Goal: Find specific page/section

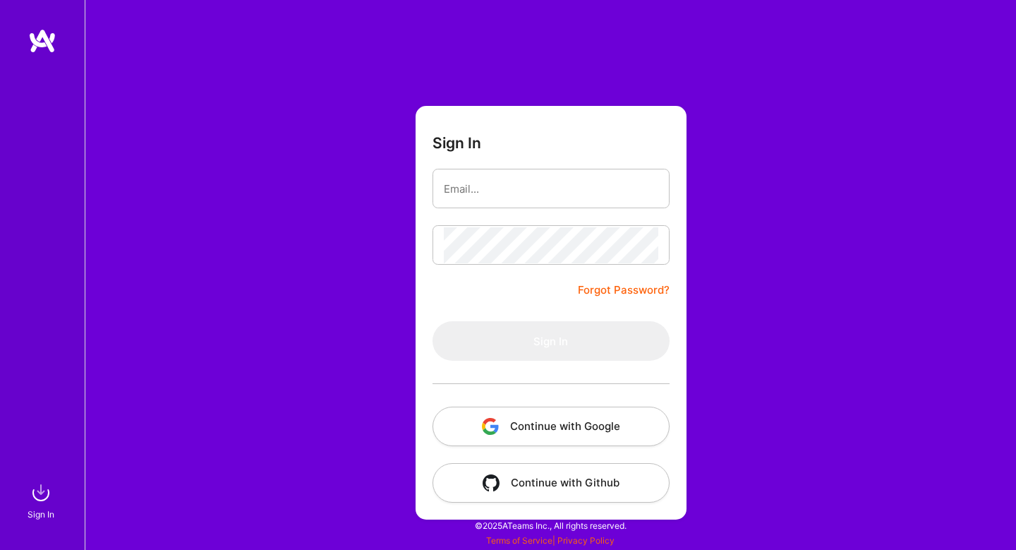
click at [598, 402] on div at bounding box center [551, 384] width 237 height 46
click at [598, 429] on button "Continue with Google" at bounding box center [551, 426] width 237 height 40
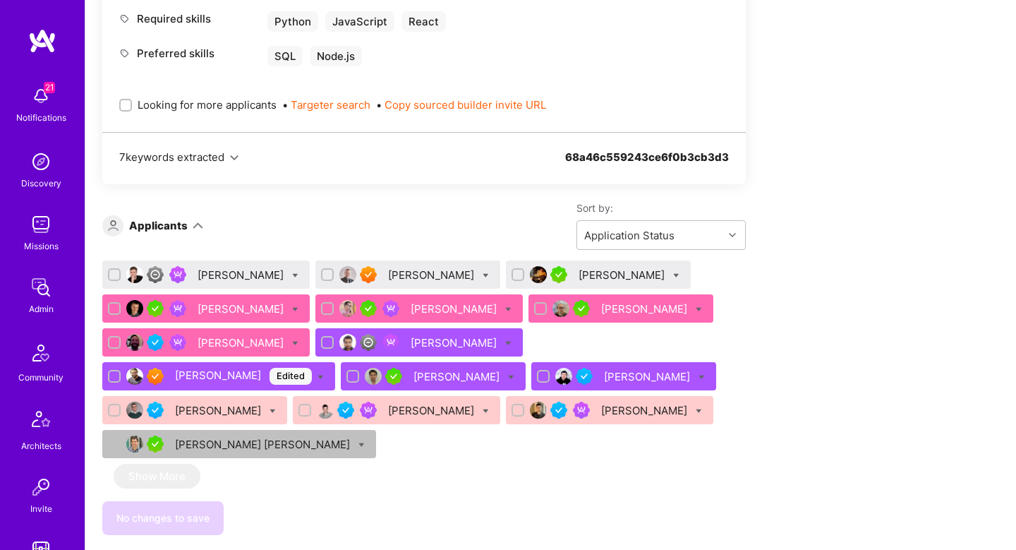
scroll to position [885, 0]
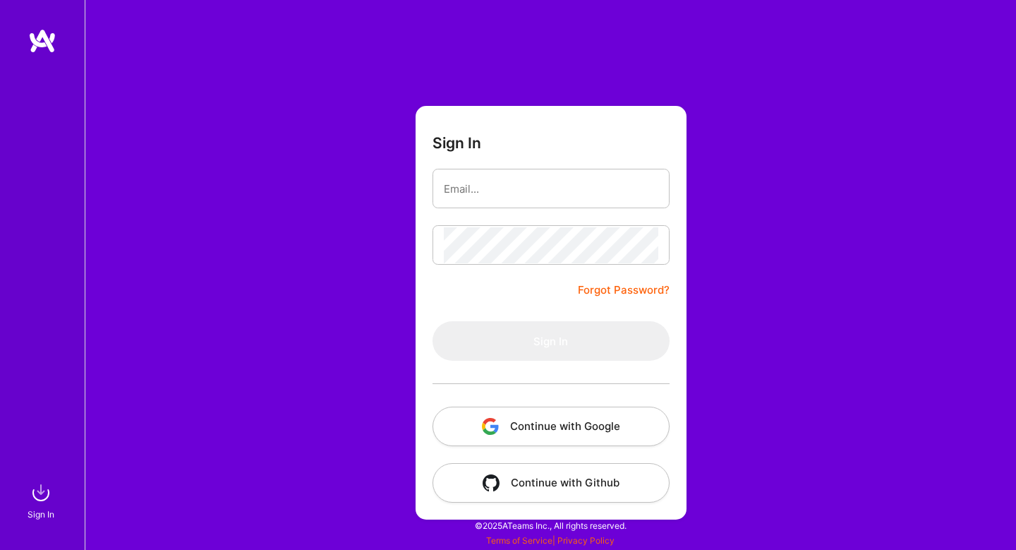
click at [605, 429] on button "Continue with Google" at bounding box center [551, 426] width 237 height 40
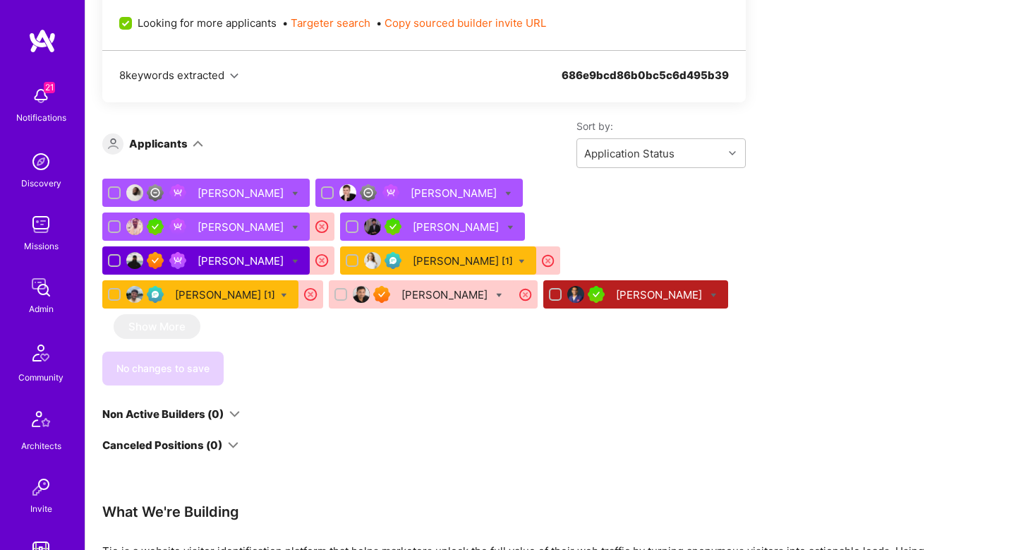
scroll to position [933, 0]
